Goal: Task Accomplishment & Management: Use online tool/utility

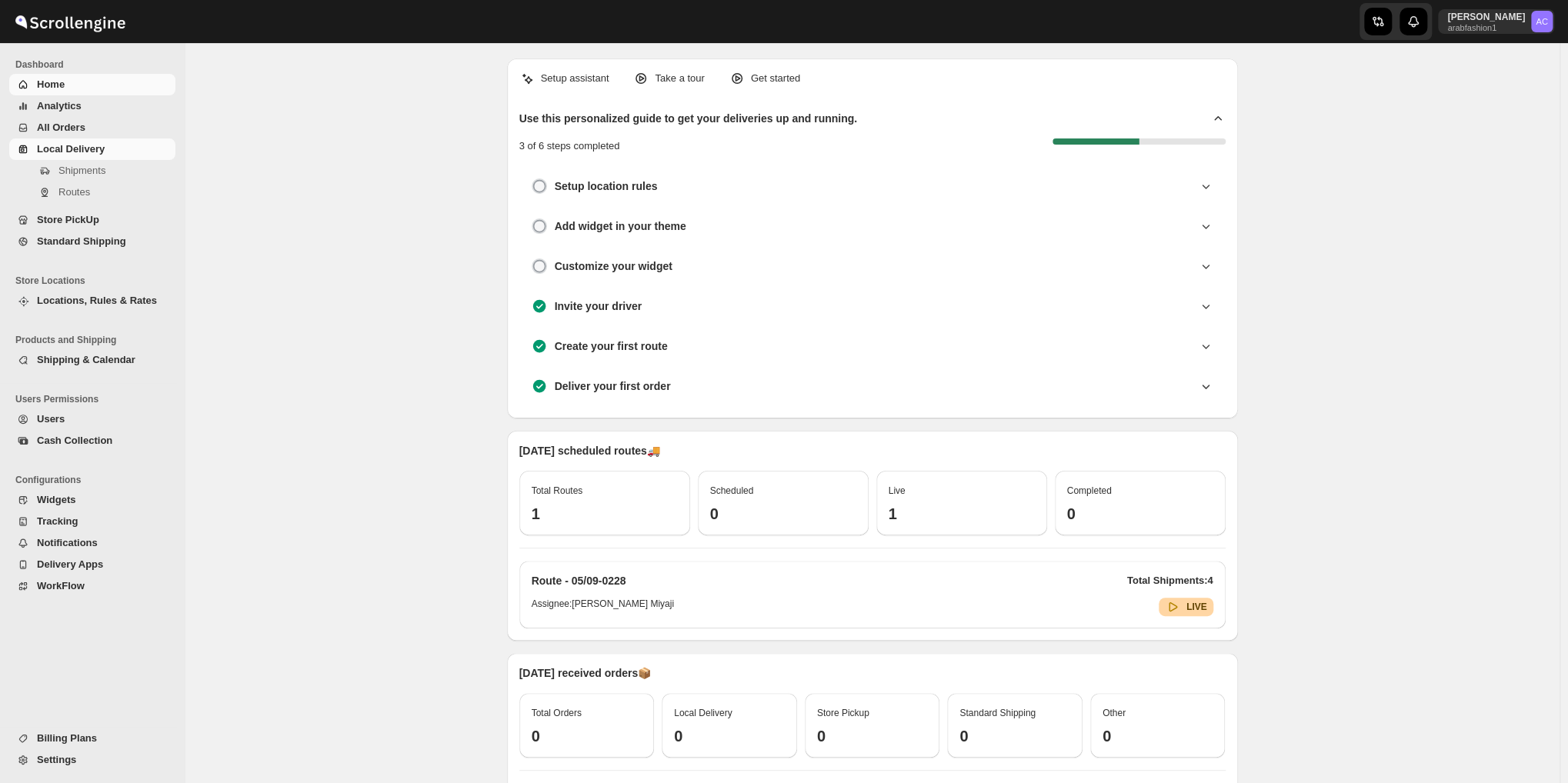
click at [68, 144] on span "Local Delivery" at bounding box center [71, 149] width 67 height 12
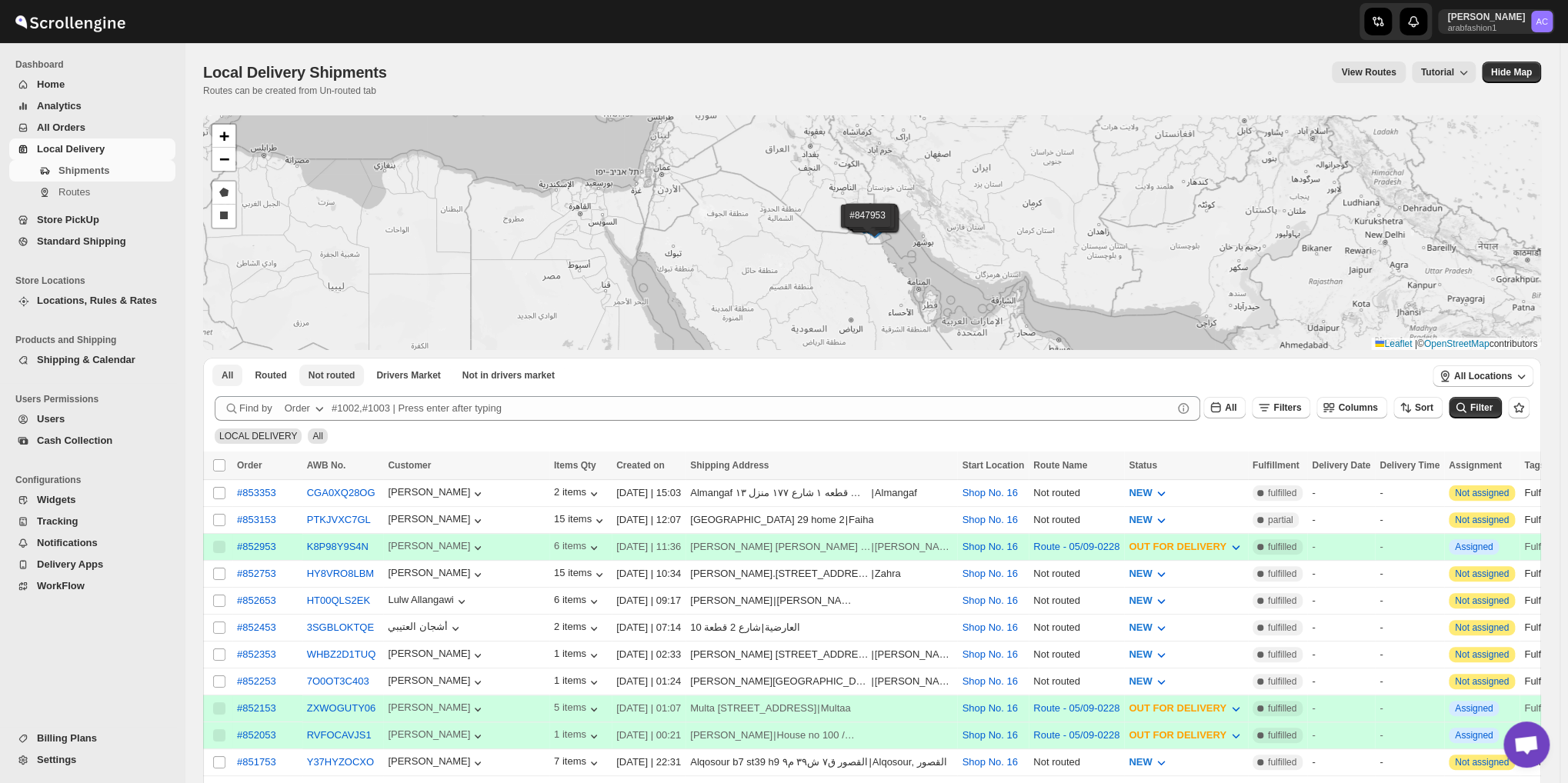
click at [335, 381] on span "Not routed" at bounding box center [331, 376] width 47 height 13
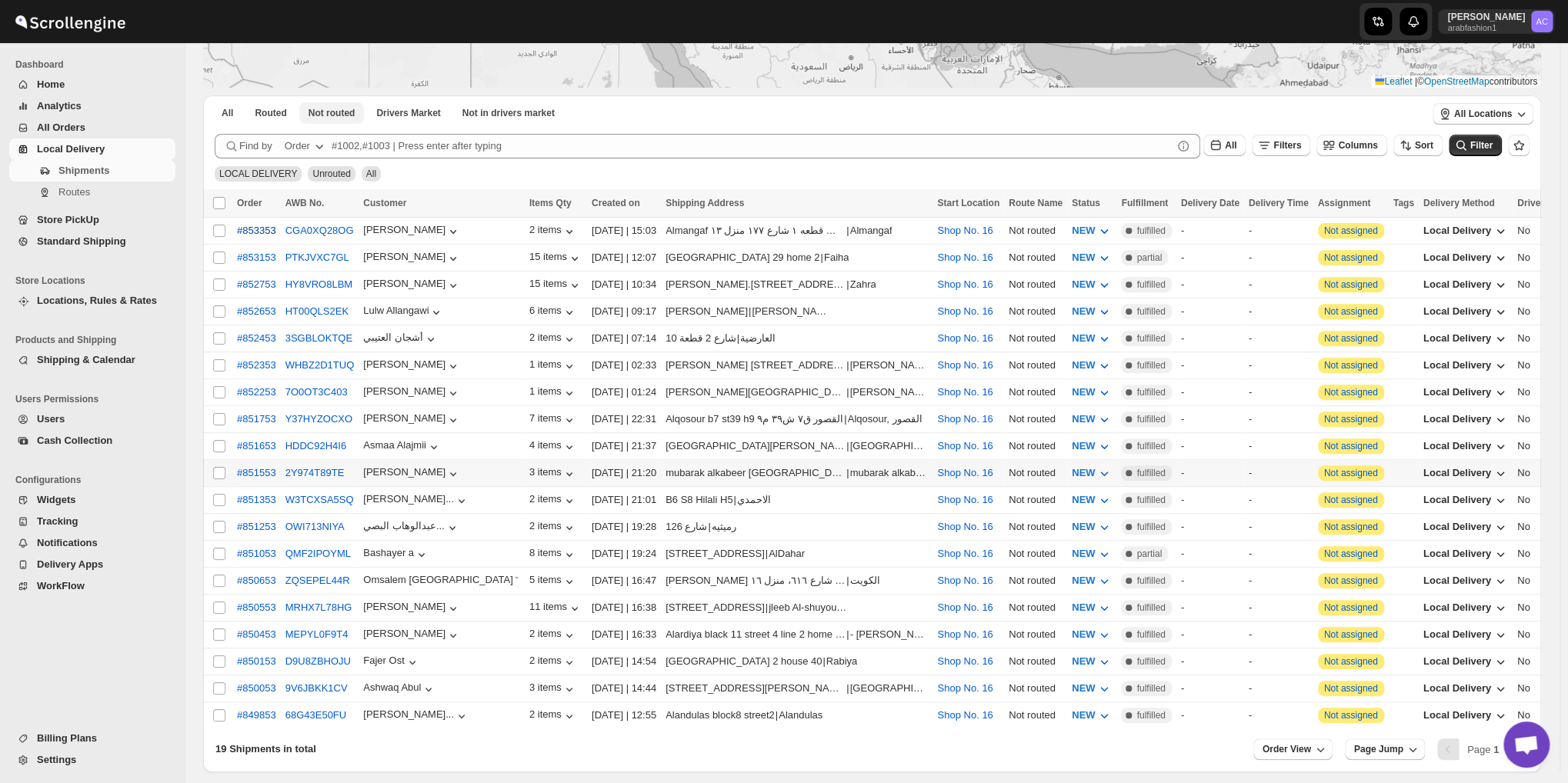
scroll to position [237, 0]
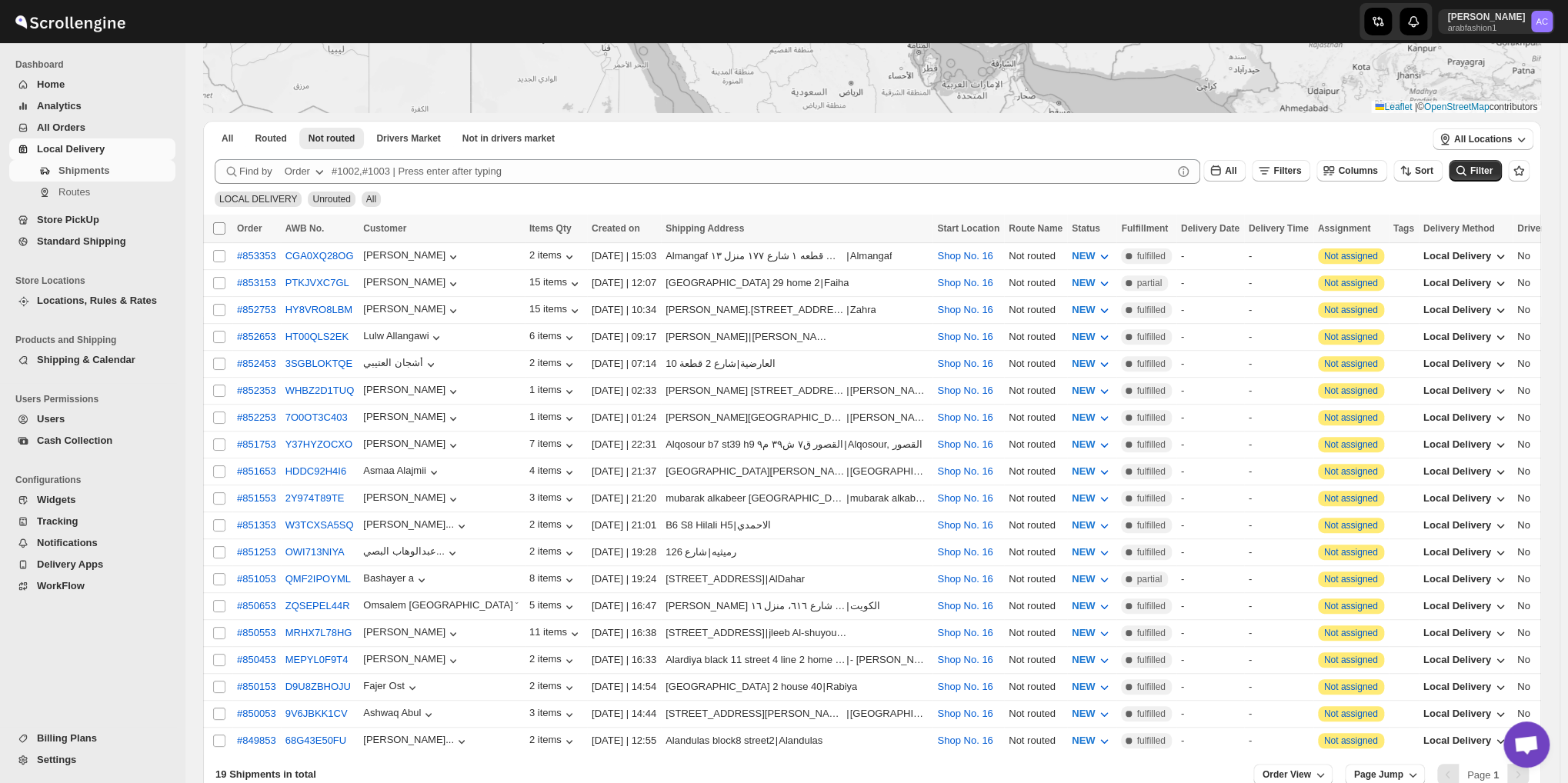
click at [218, 222] on input "Select all shipments" at bounding box center [220, 228] width 13 height 13
checkbox input "true"
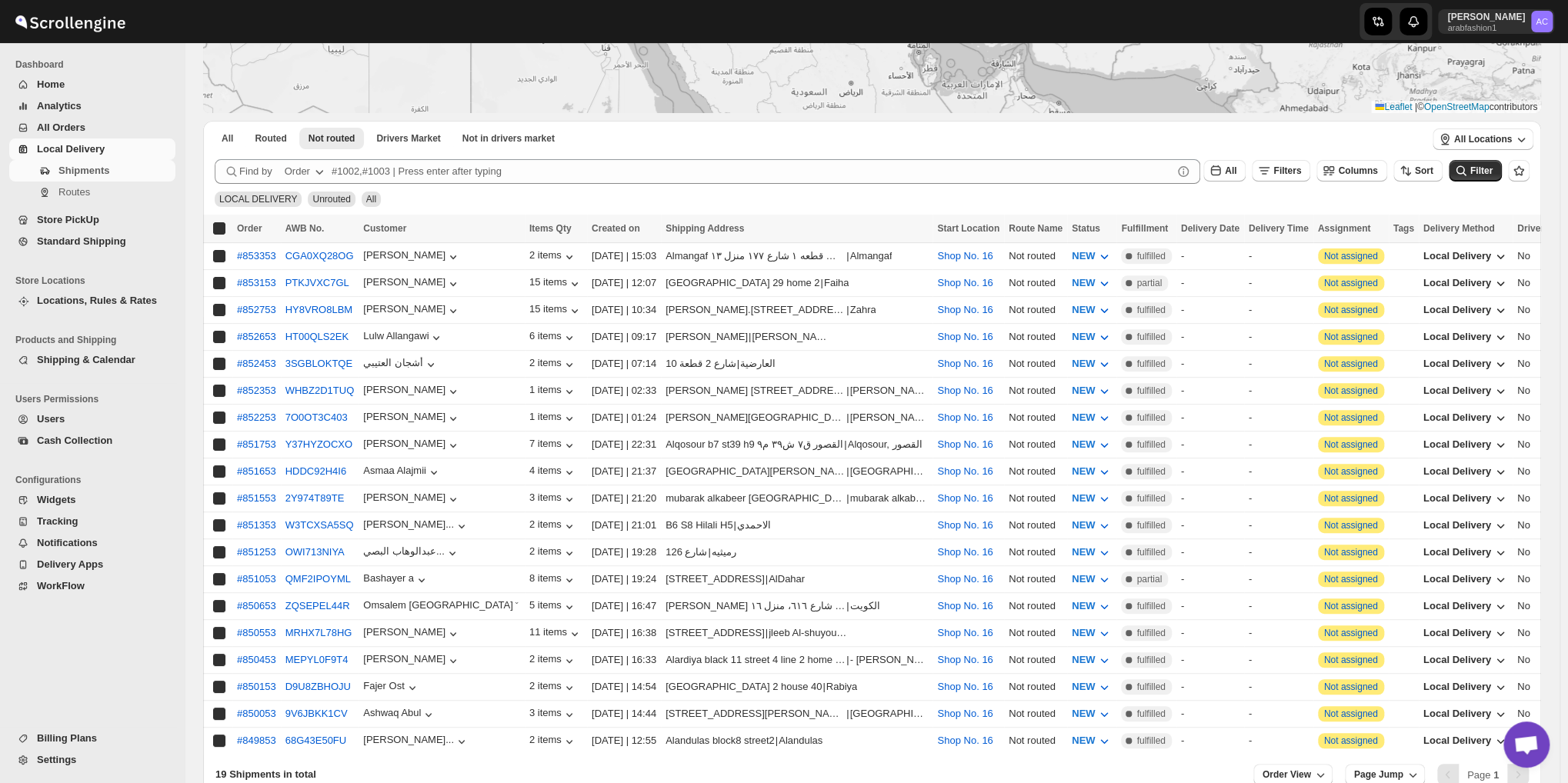
checkbox input "true"
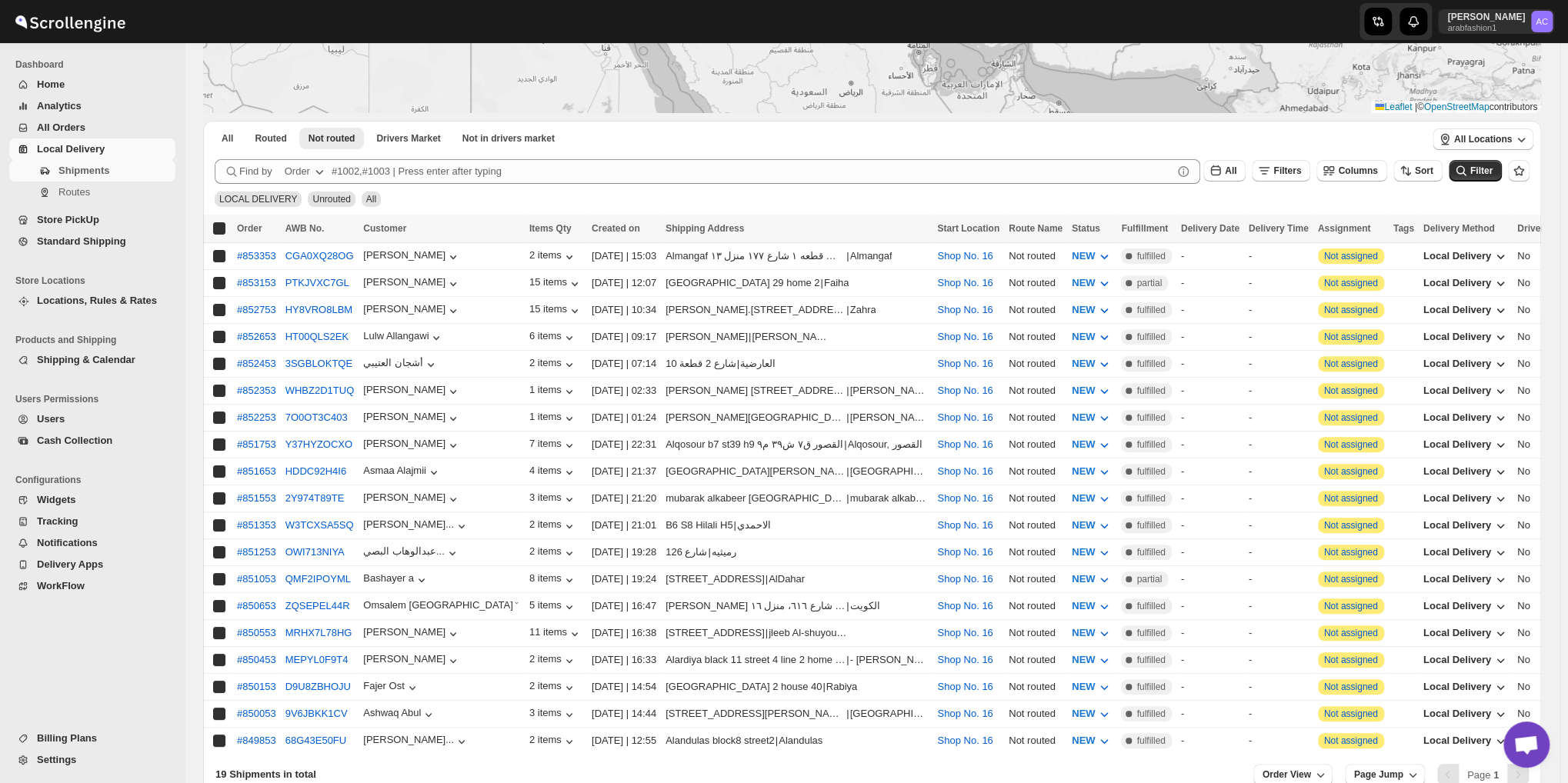
checkbox input "true"
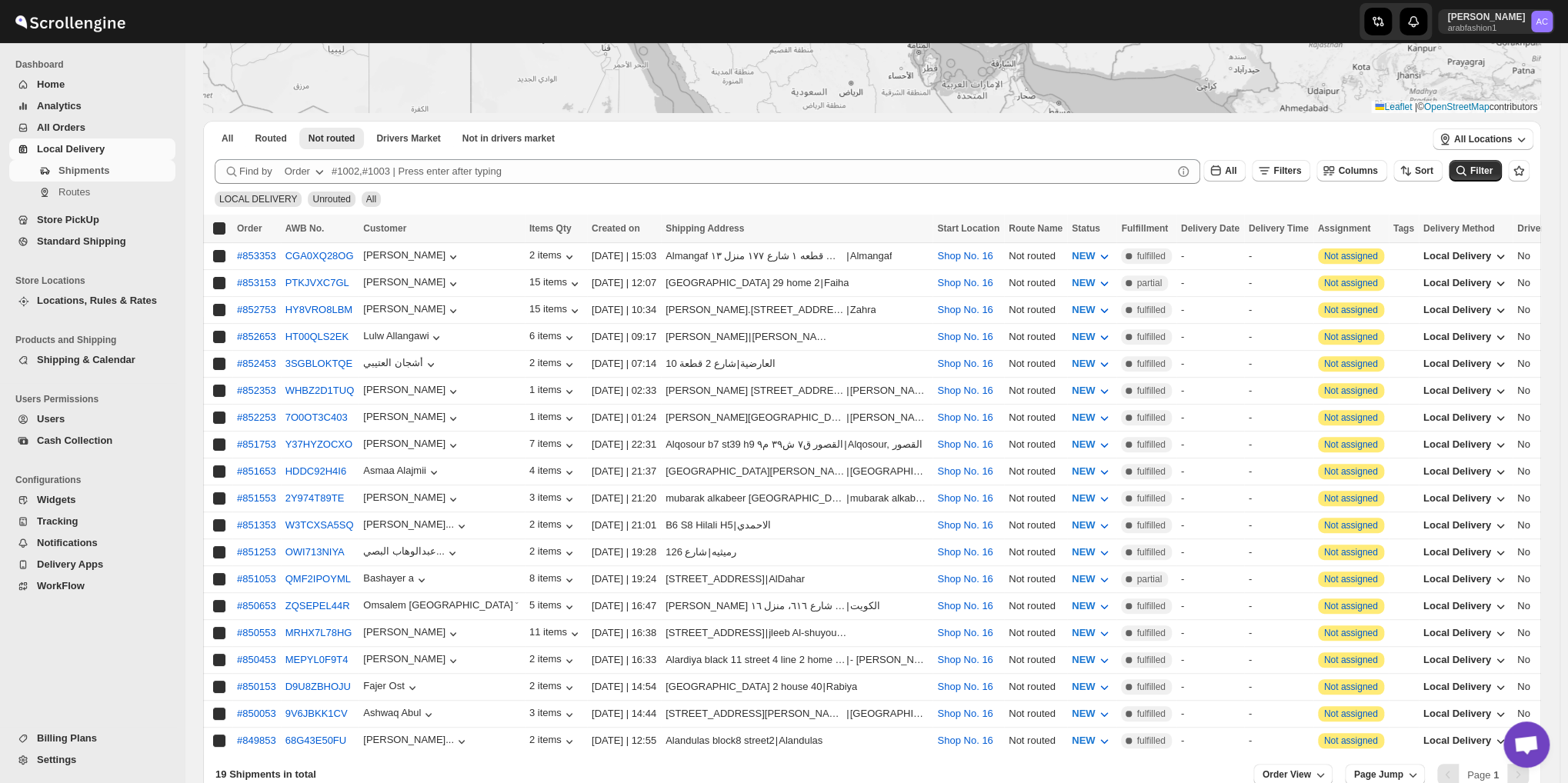
checkbox input "true"
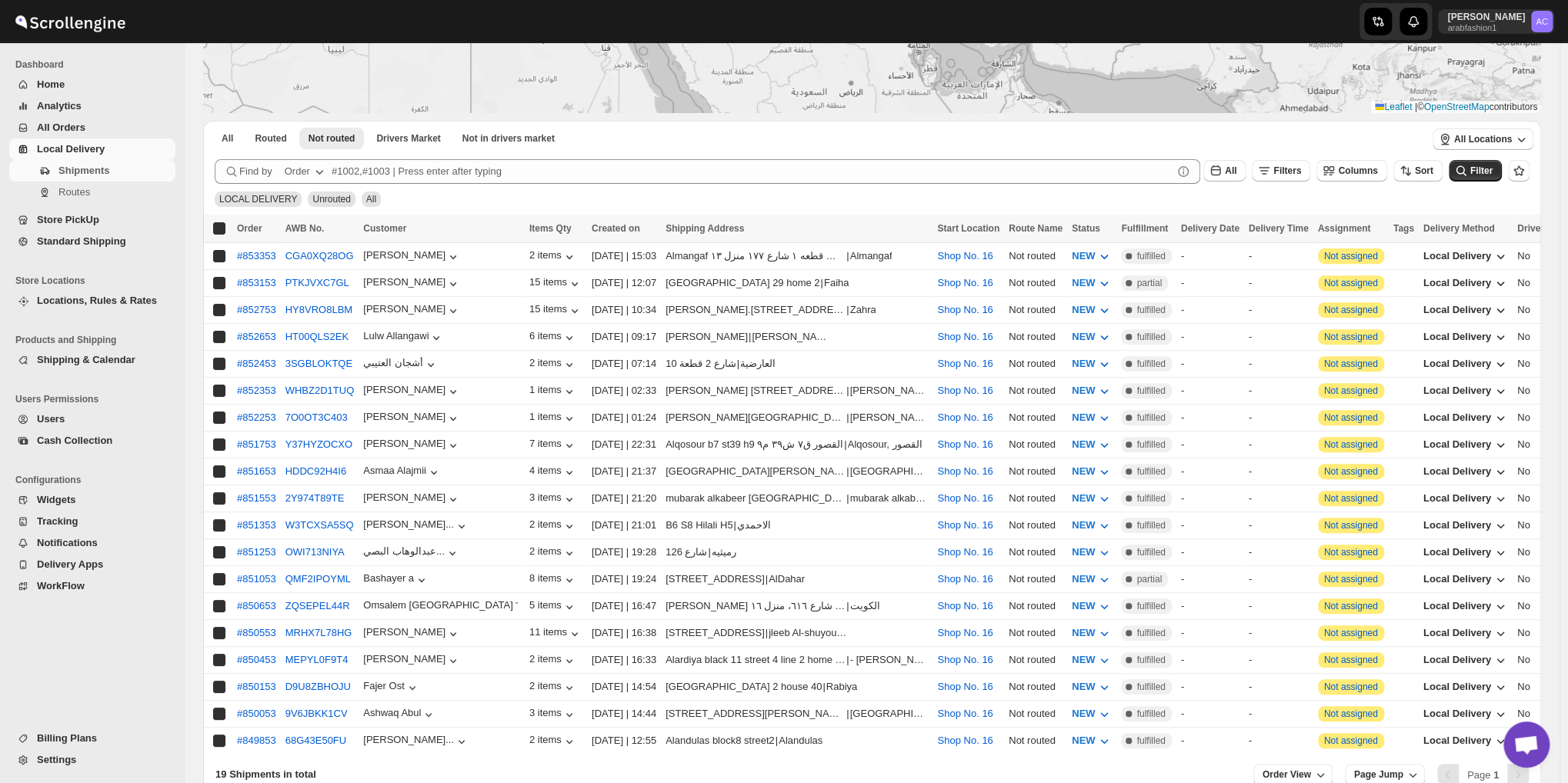
checkbox input "true"
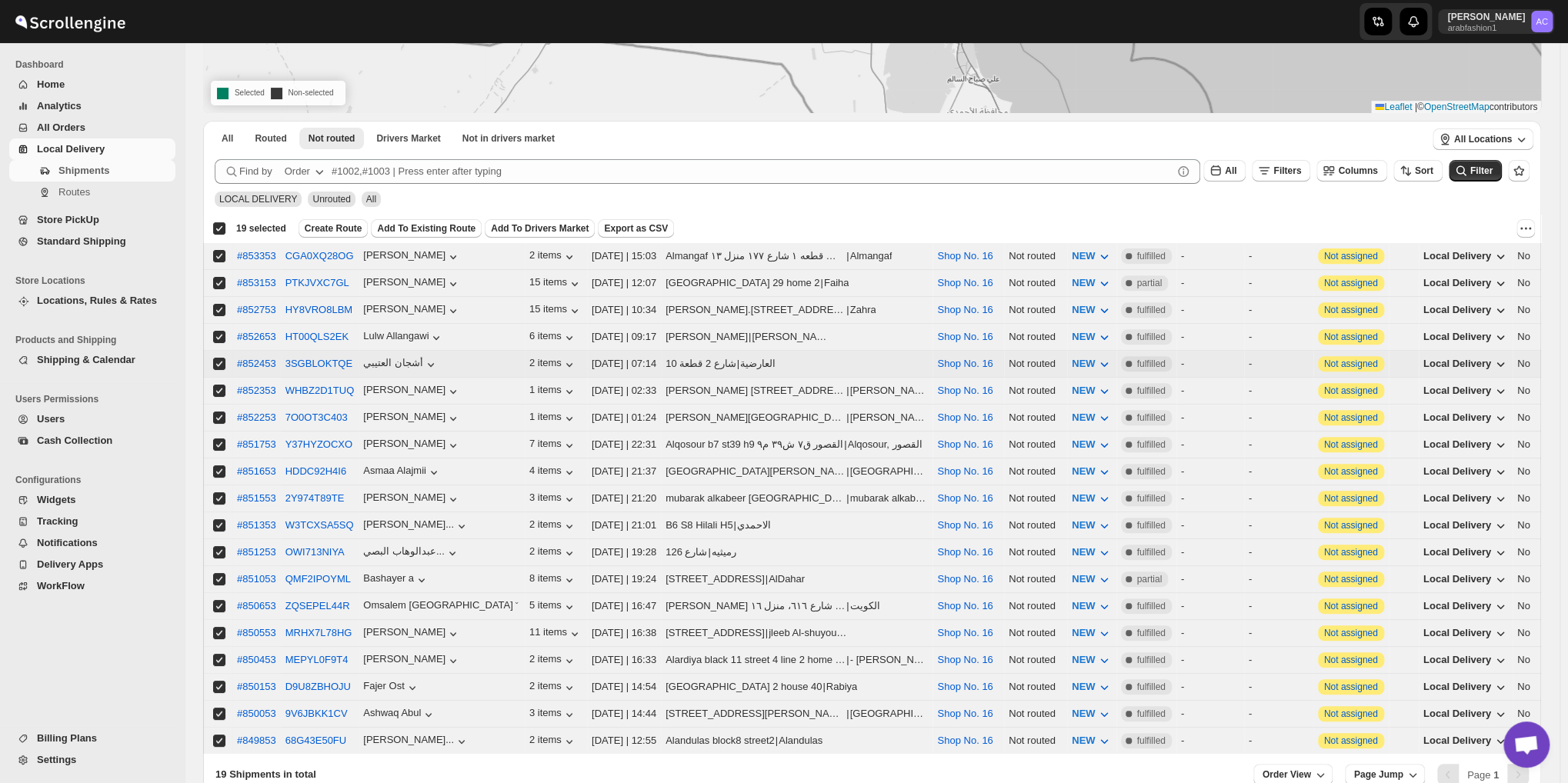
scroll to position [160, 0]
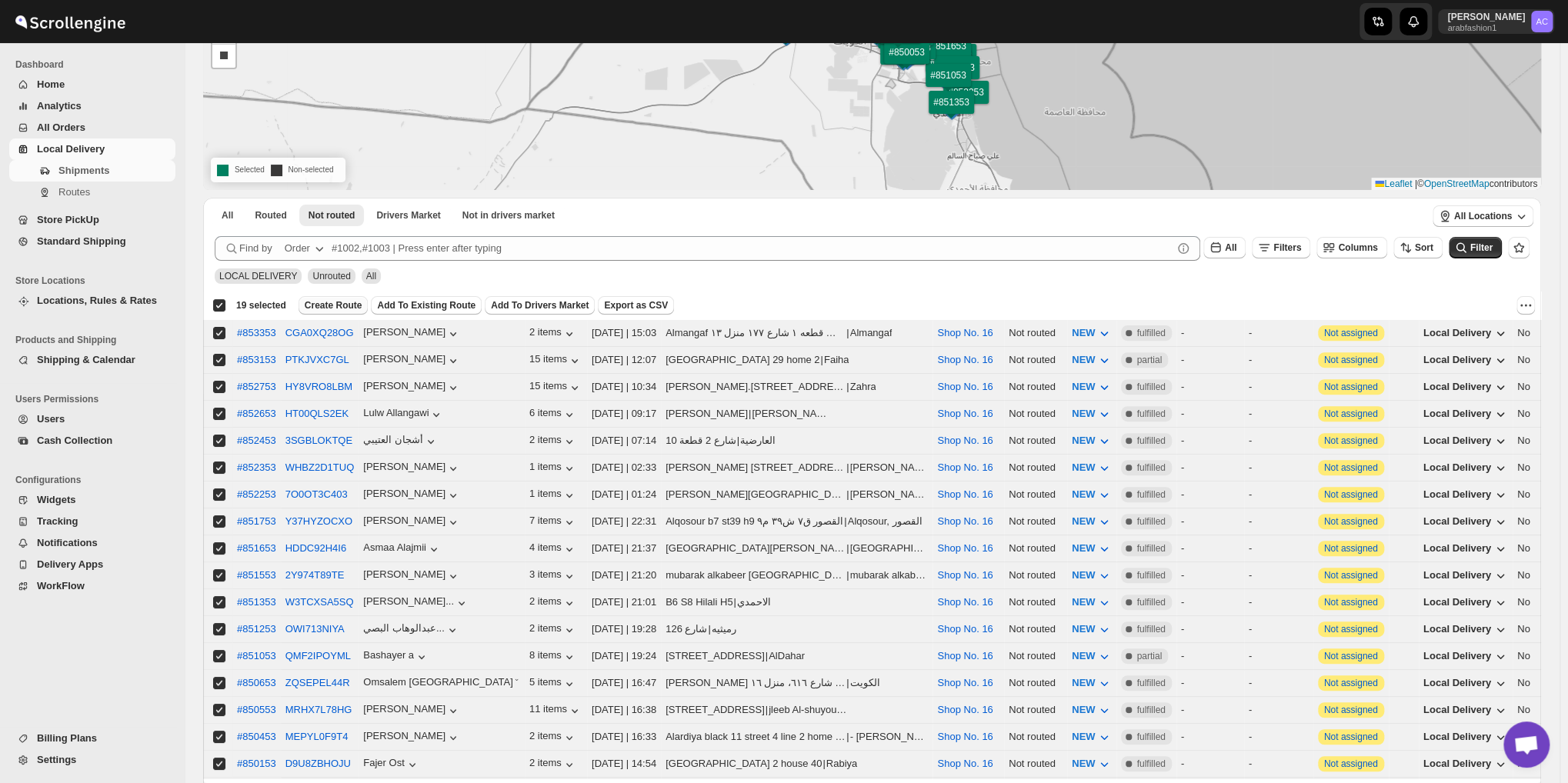
click at [323, 300] on span "Create Route" at bounding box center [333, 306] width 58 height 13
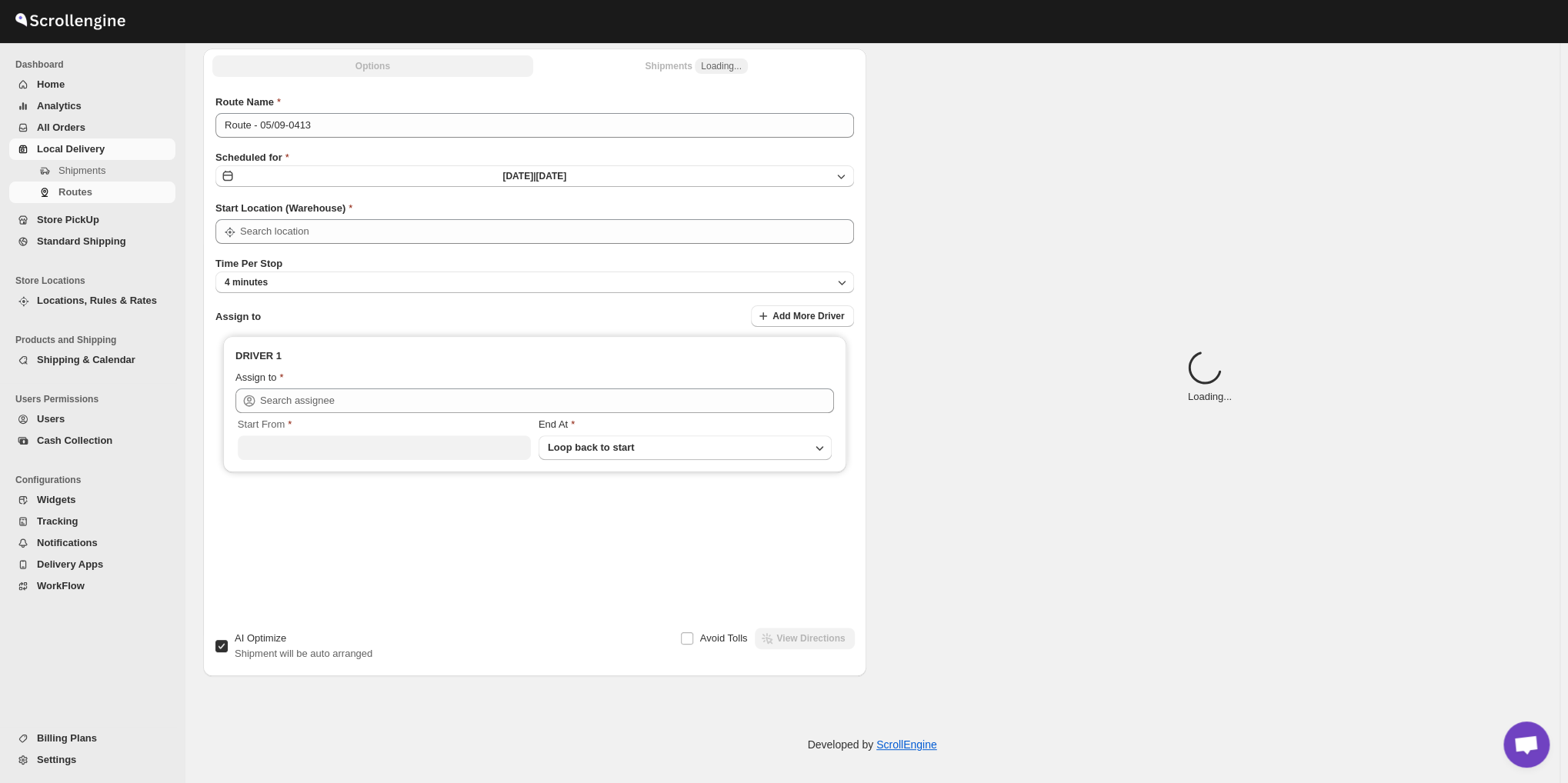
scroll to position [0, 0]
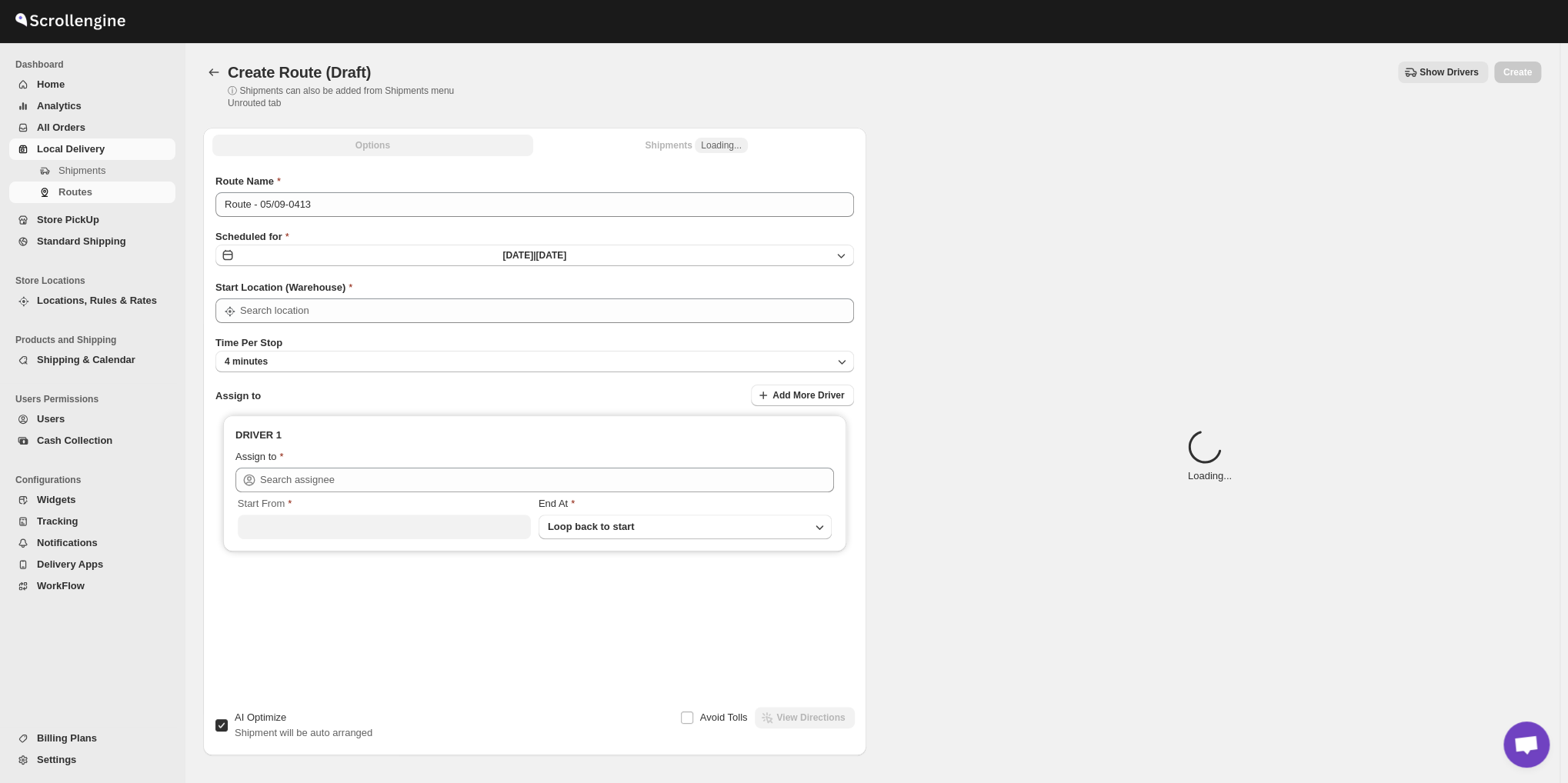
type input "Shop No. 16"
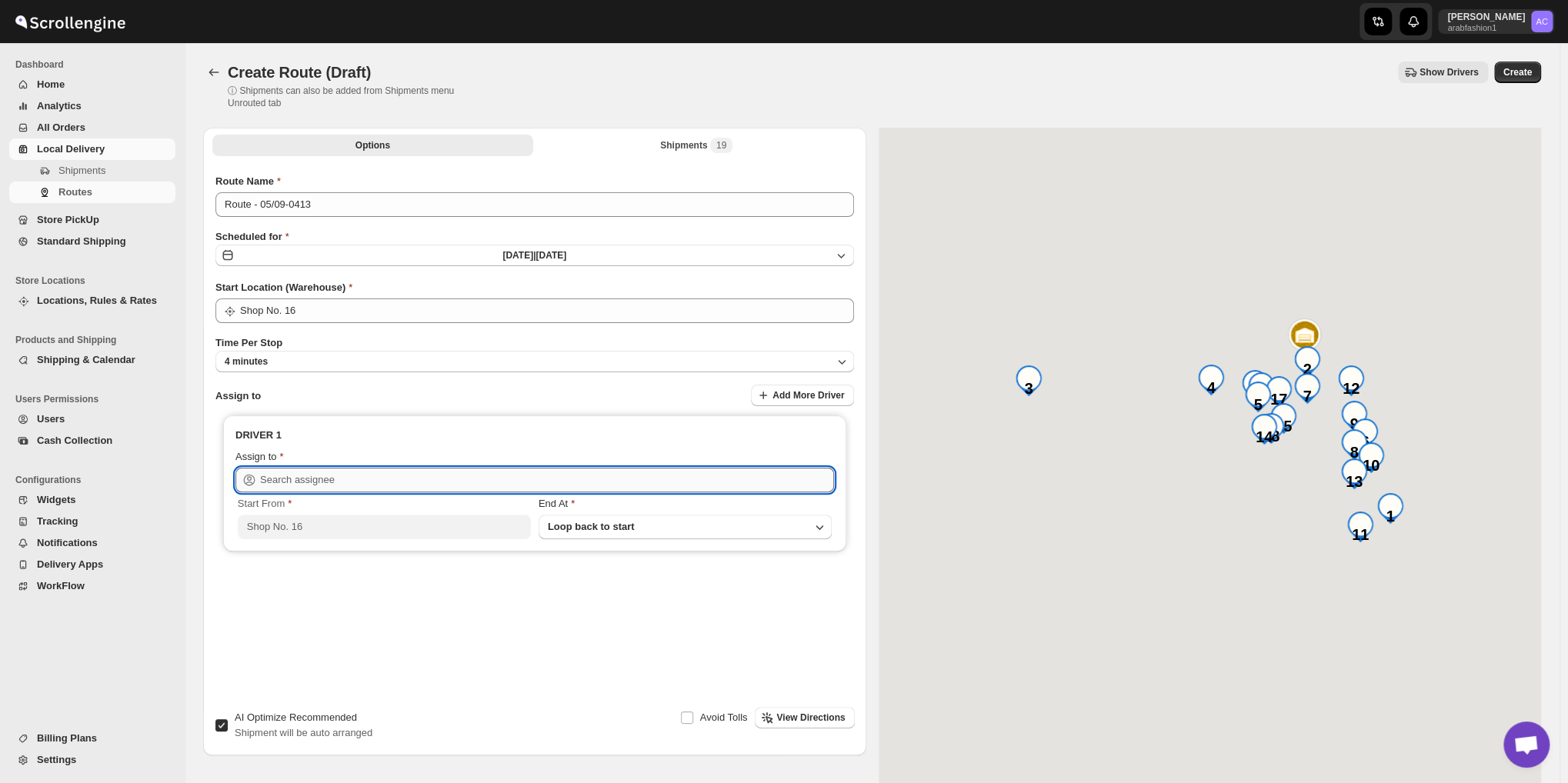
click at [338, 483] on input "text" at bounding box center [547, 479] width 574 height 25
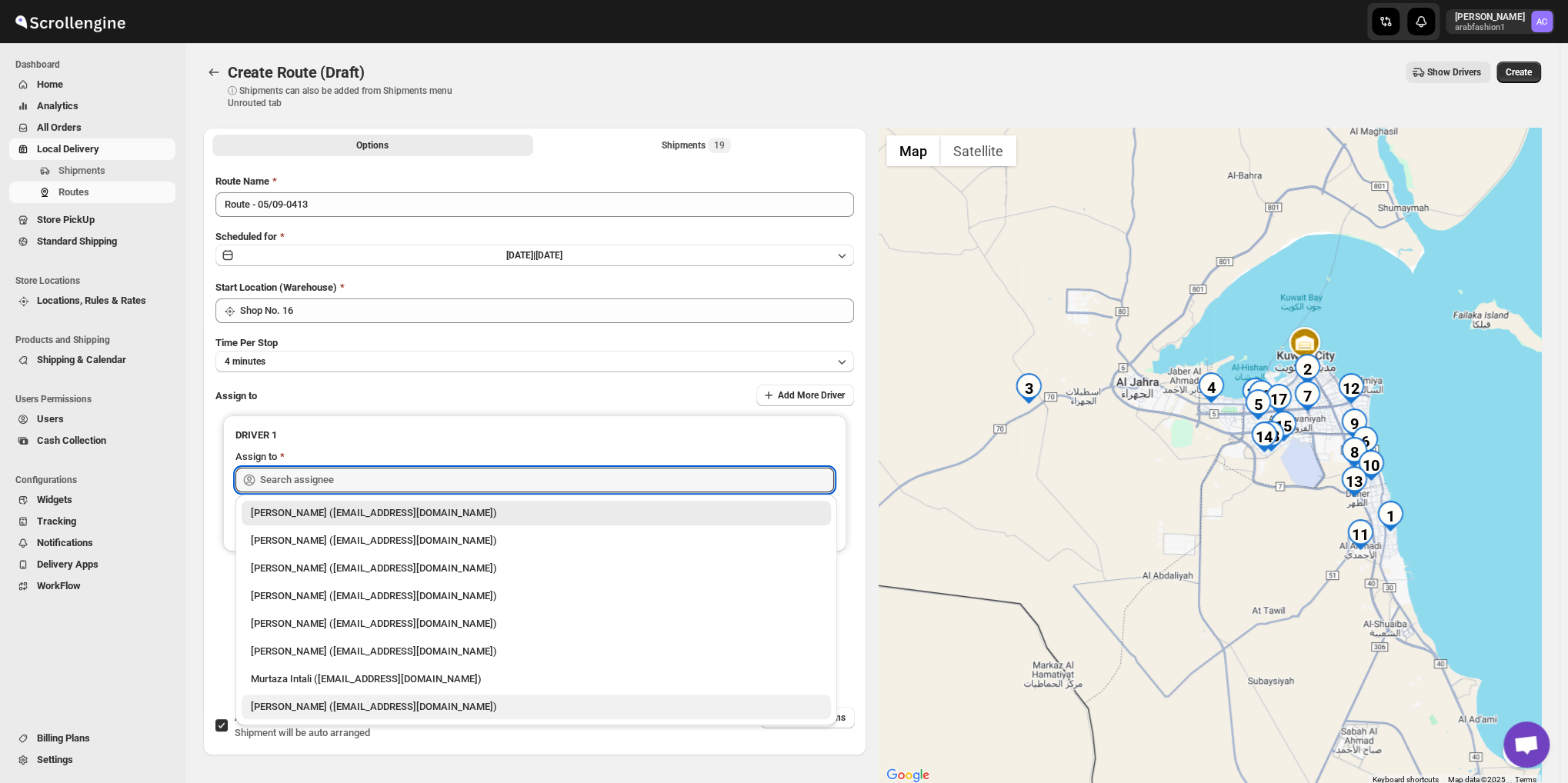
click at [351, 712] on div "[PERSON_NAME] ([EMAIL_ADDRESS][DOMAIN_NAME])" at bounding box center [536, 706] width 571 height 15
type input "[PERSON_NAME] ([EMAIL_ADDRESS][DOMAIN_NAME])"
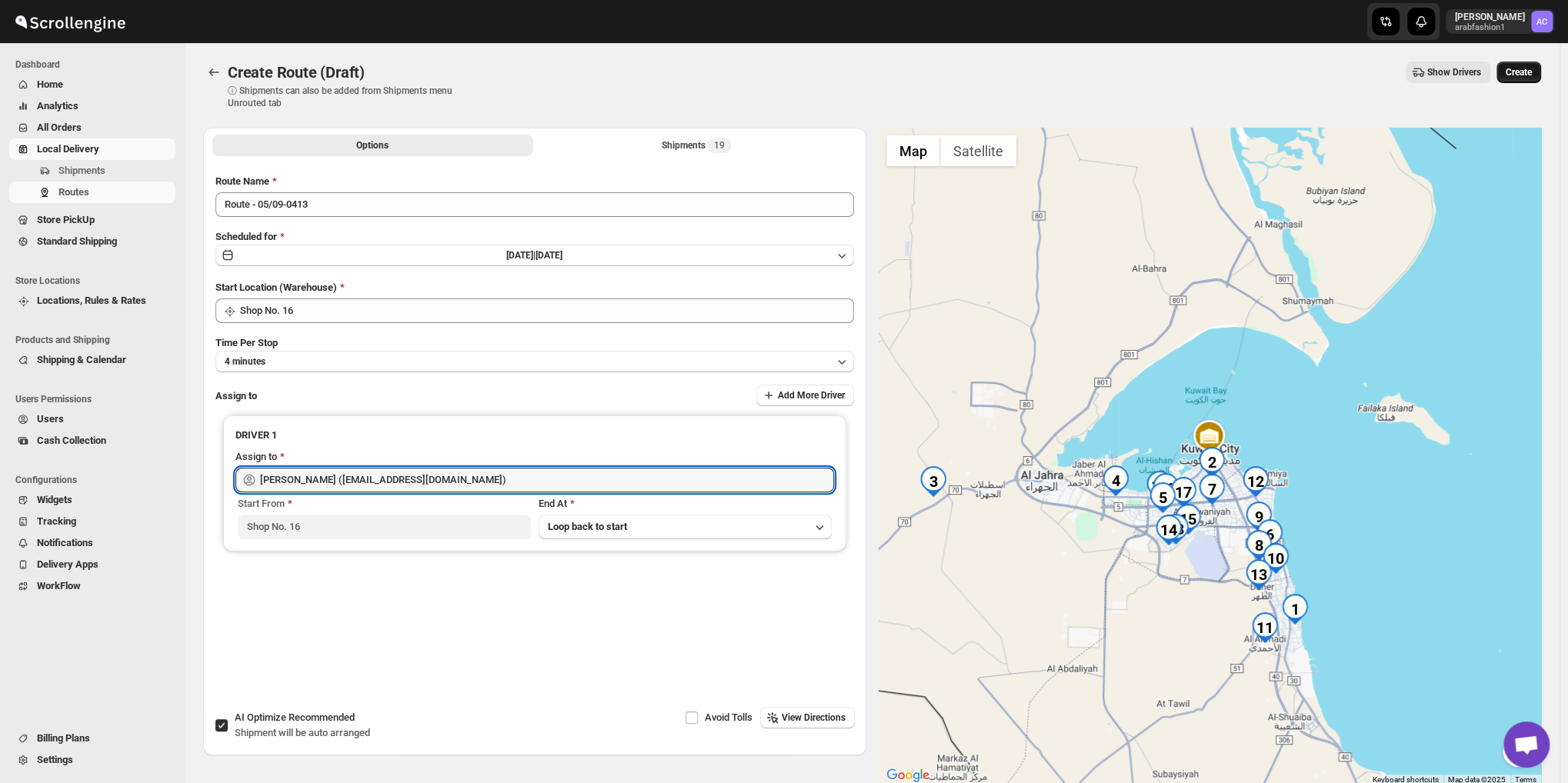
click at [1529, 69] on span "Create" at bounding box center [1518, 72] width 26 height 13
